Goal: Task Accomplishment & Management: Manage account settings

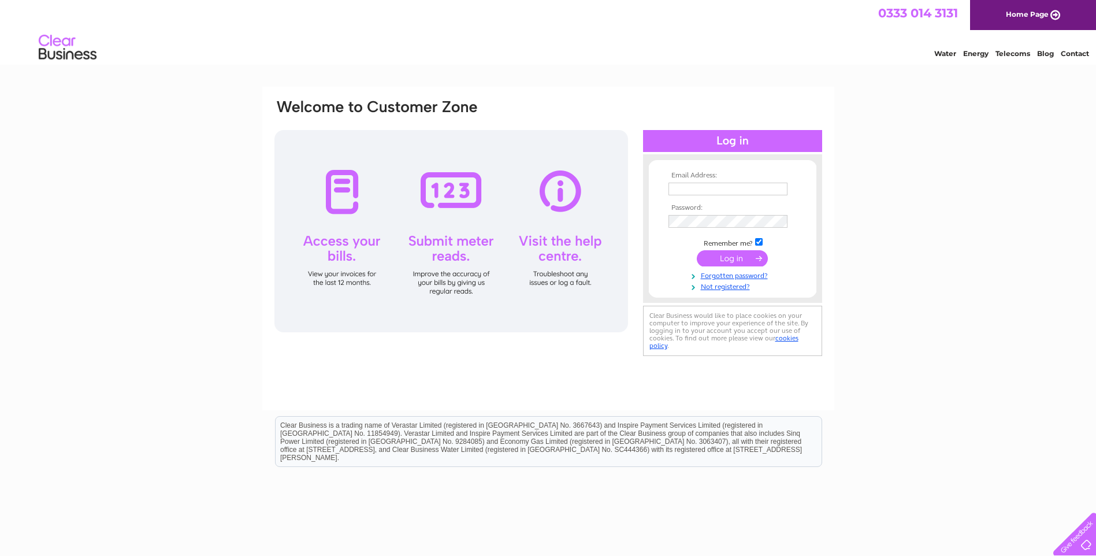
click at [682, 184] on input "text" at bounding box center [727, 189] width 119 height 13
type input "administration@scotwestlimited.co.uk"
click at [697, 251] on input "submit" at bounding box center [732, 259] width 71 height 16
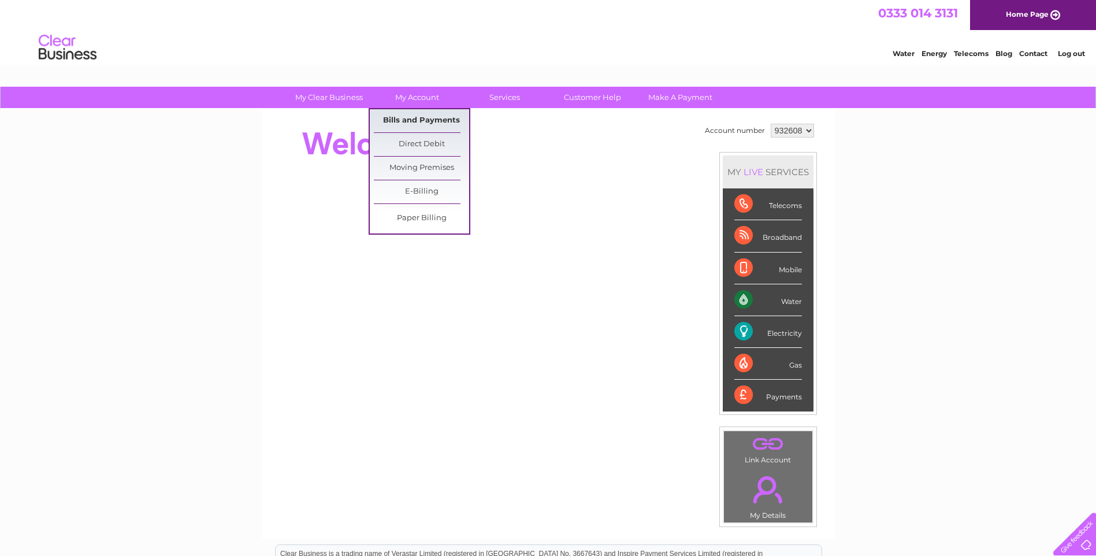
click at [396, 121] on link "Bills and Payments" at bounding box center [421, 120] width 95 height 23
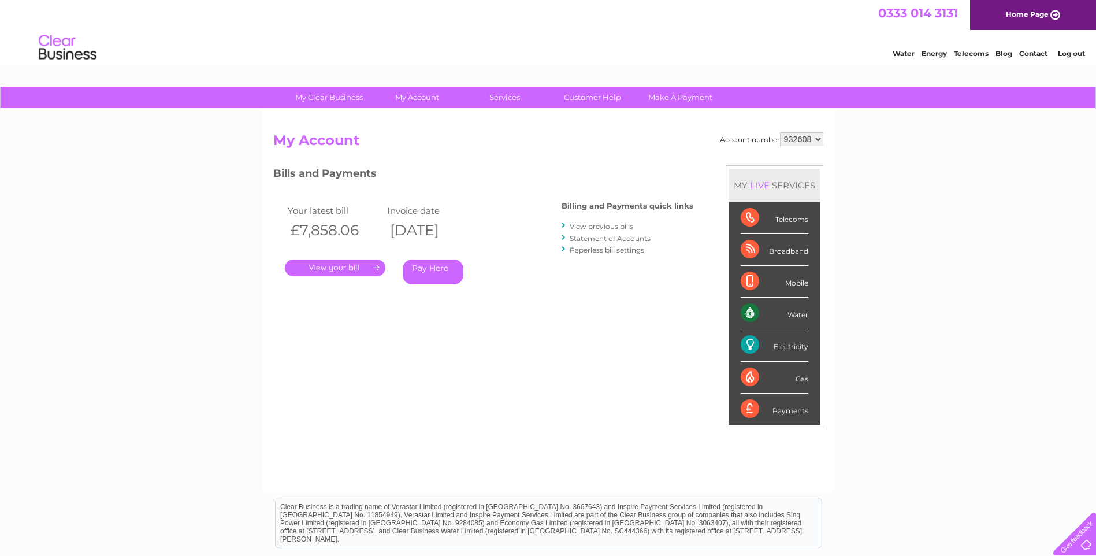
click at [369, 266] on link "." at bounding box center [335, 267] width 101 height 17
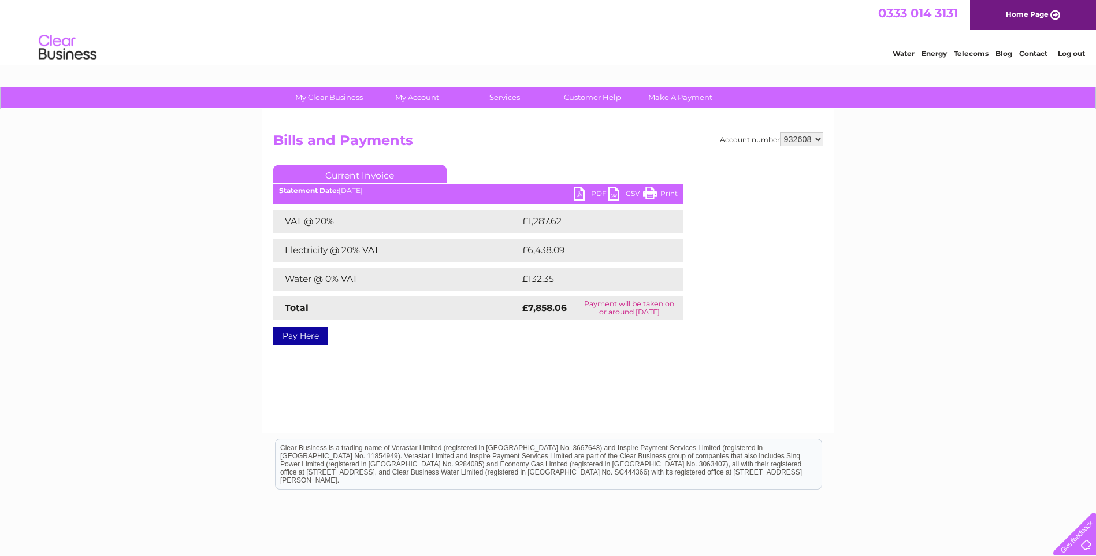
click at [585, 195] on link "PDF" at bounding box center [591, 195] width 35 height 17
